Goal: Find specific page/section: Find specific page/section

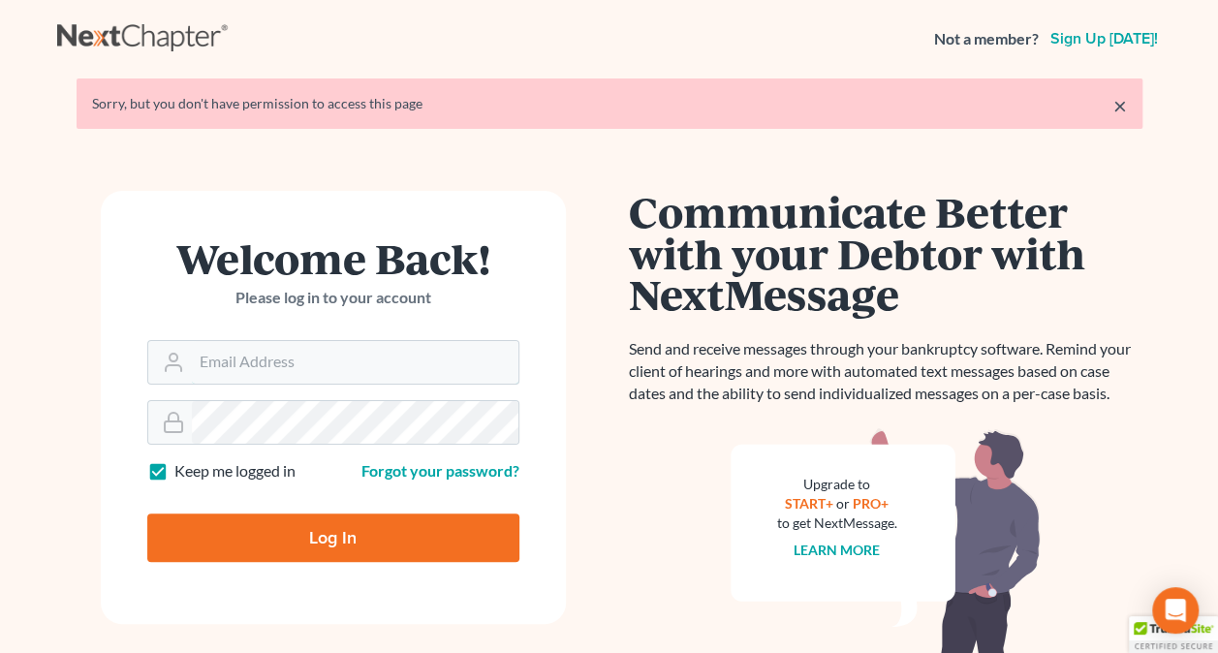
type input "[PERSON_NAME][EMAIL_ADDRESS][PERSON_NAME][DOMAIN_NAME]"
click at [428, 541] on input "Log In" at bounding box center [333, 538] width 372 height 48
type input "Thinking..."
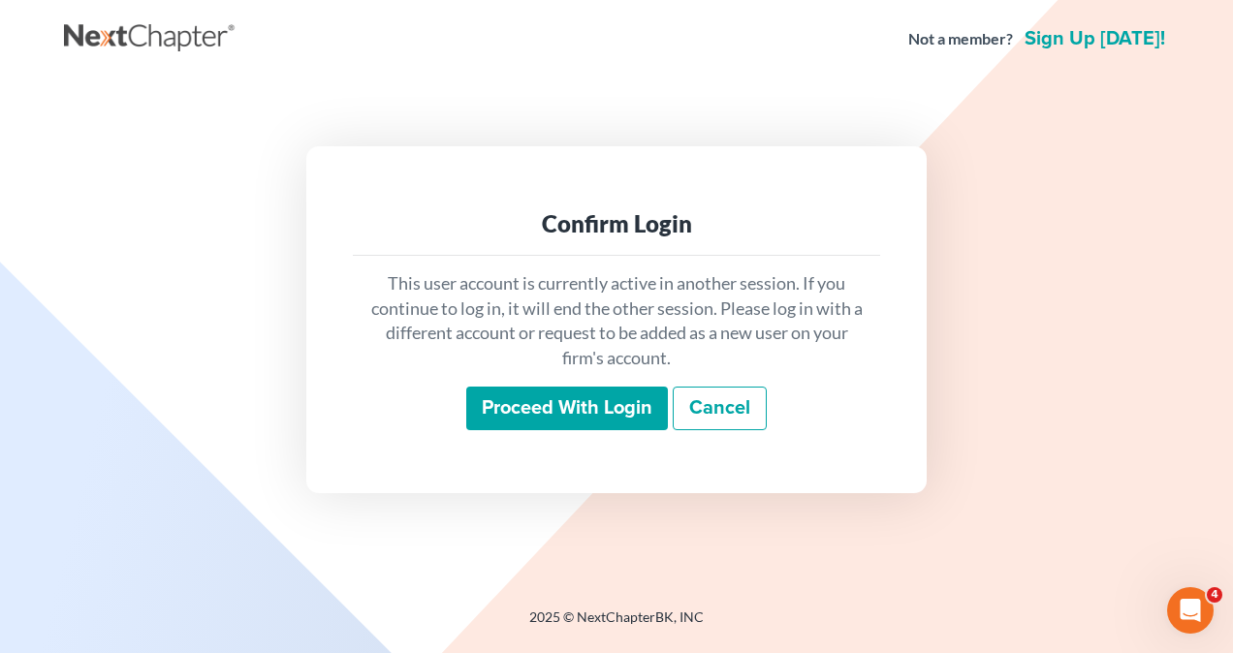
click at [526, 419] on input "Proceed with login" at bounding box center [567, 409] width 202 height 45
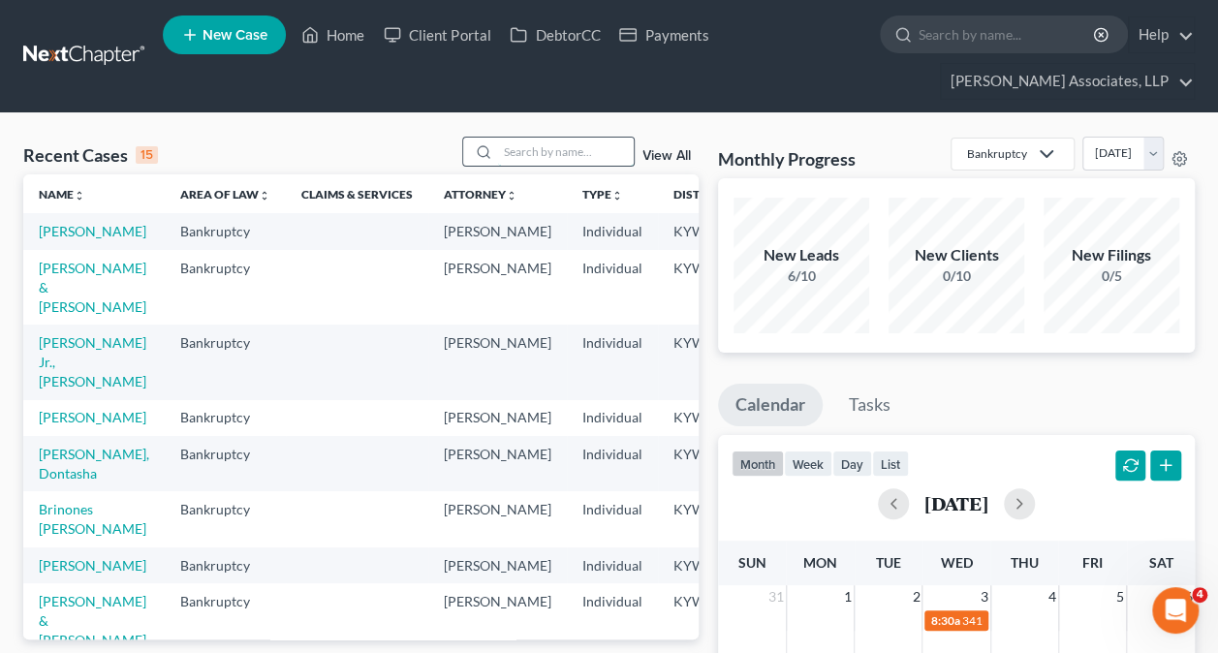
click at [528, 151] on input "search" at bounding box center [566, 152] width 136 height 28
type input "yamilka"
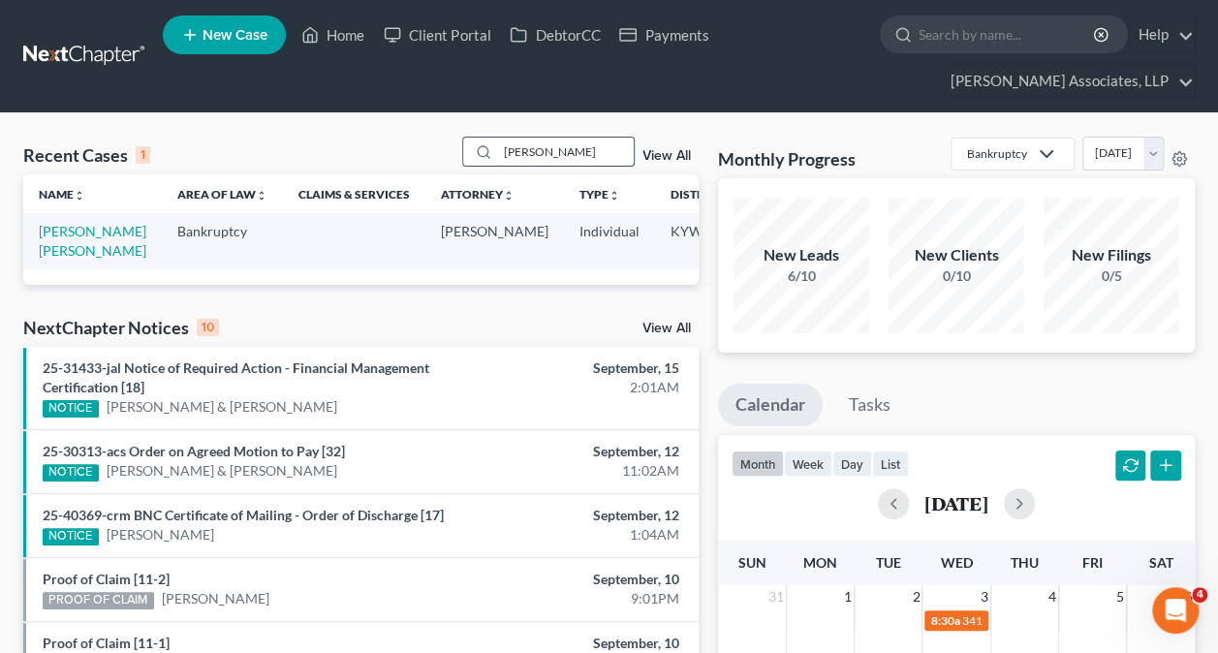
drag, startPoint x: 580, startPoint y: 148, endPoint x: 488, endPoint y: 145, distance: 91.1
click at [488, 145] on div "yamilka" at bounding box center [548, 152] width 173 height 30
